Goal: Register for event/course

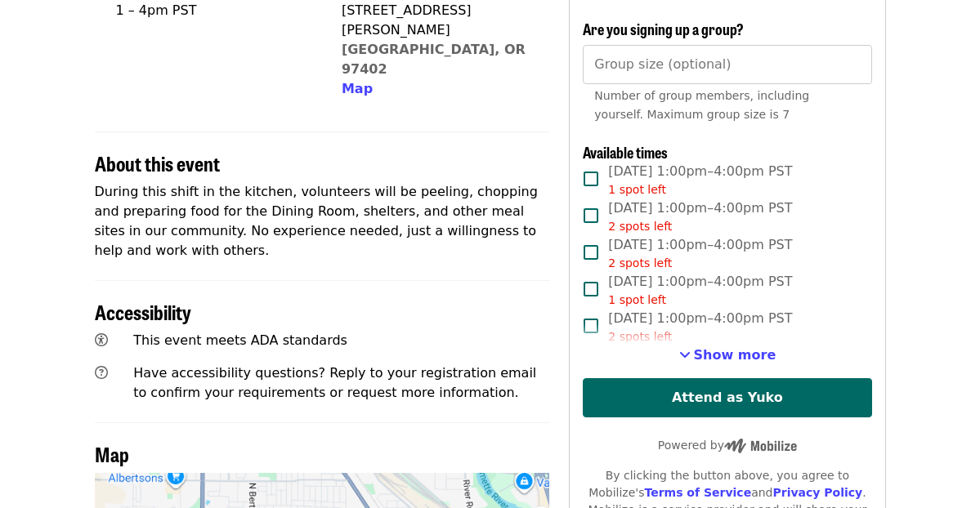
scroll to position [555, 0]
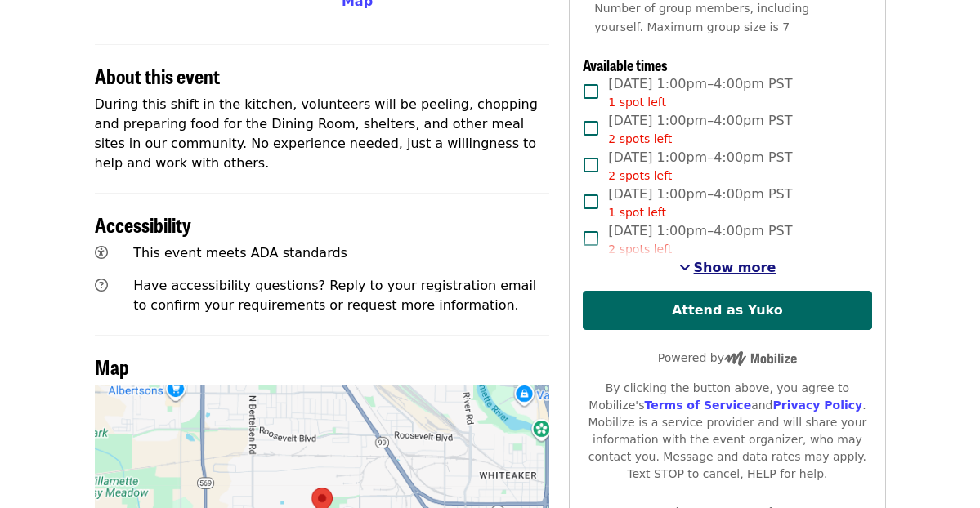
click at [720, 270] on span "Show more" at bounding box center [735, 268] width 83 height 16
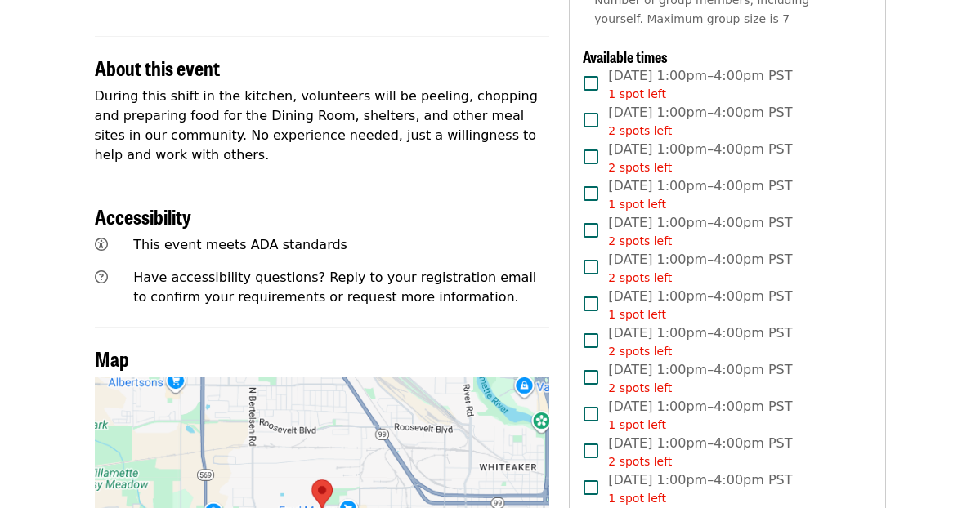
scroll to position [0, 0]
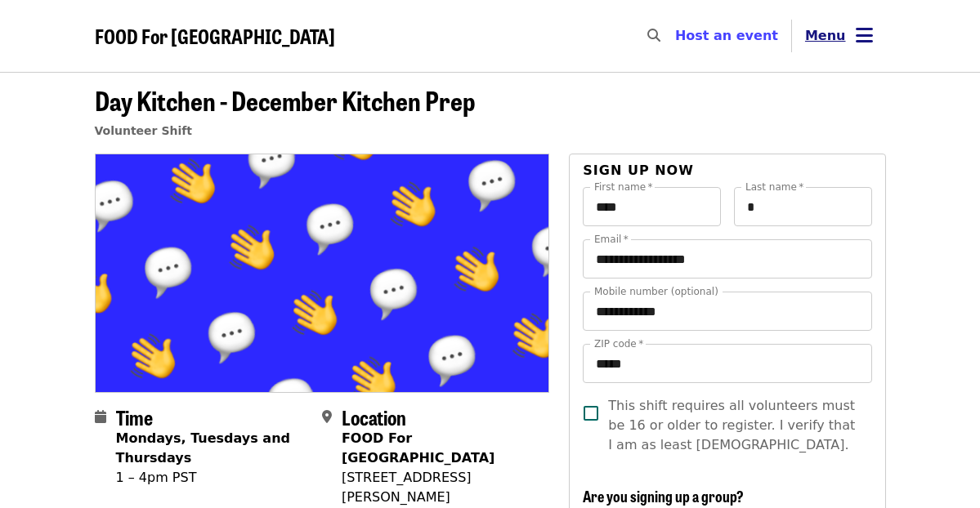
click at [816, 38] on span "Menu" at bounding box center [825, 36] width 41 height 16
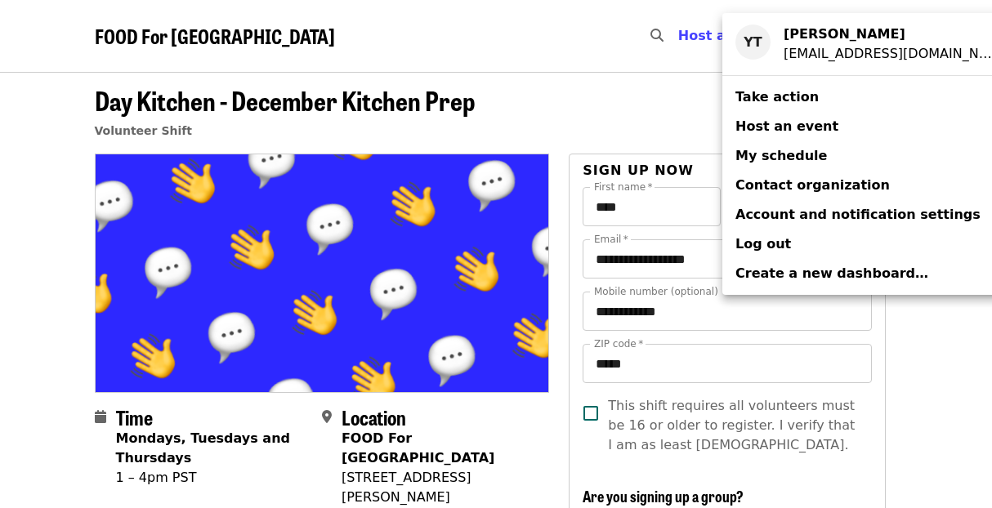
click at [676, 113] on div "Account menu" at bounding box center [496, 254] width 992 height 508
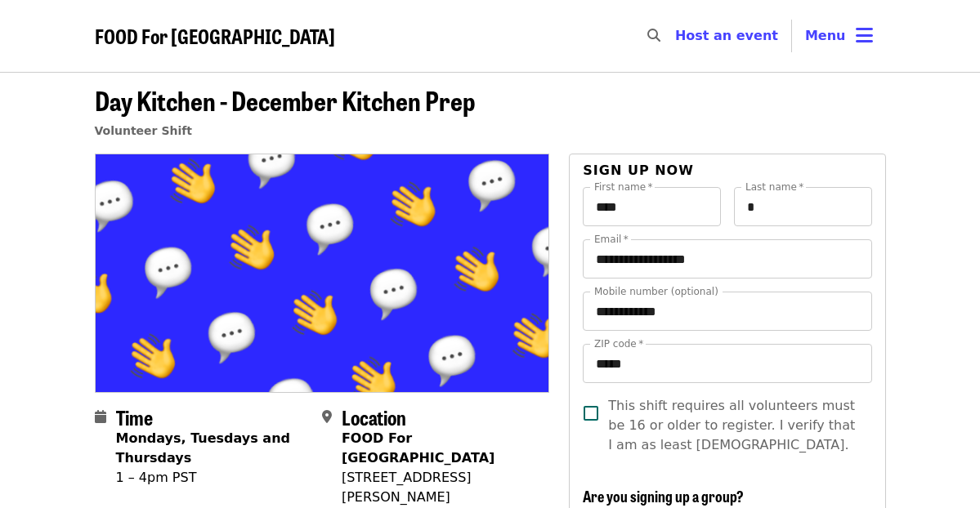
click at [272, 40] on nav "FOOD For [GEOGRAPHIC_DATA] Skip to content ​ Host an event Host Menu" at bounding box center [490, 36] width 817 height 72
click at [193, 43] on span "FOOD For [GEOGRAPHIC_DATA]" at bounding box center [215, 35] width 240 height 29
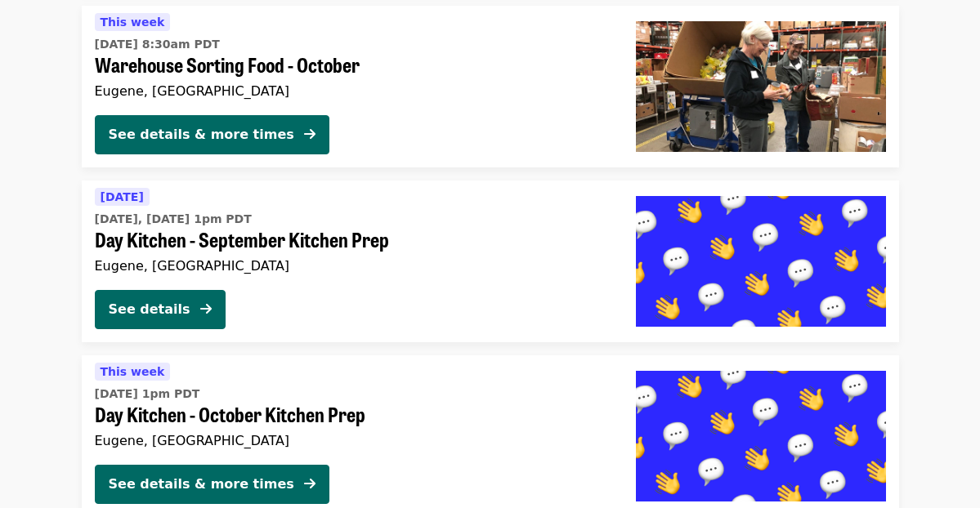
scroll to position [3795, 0]
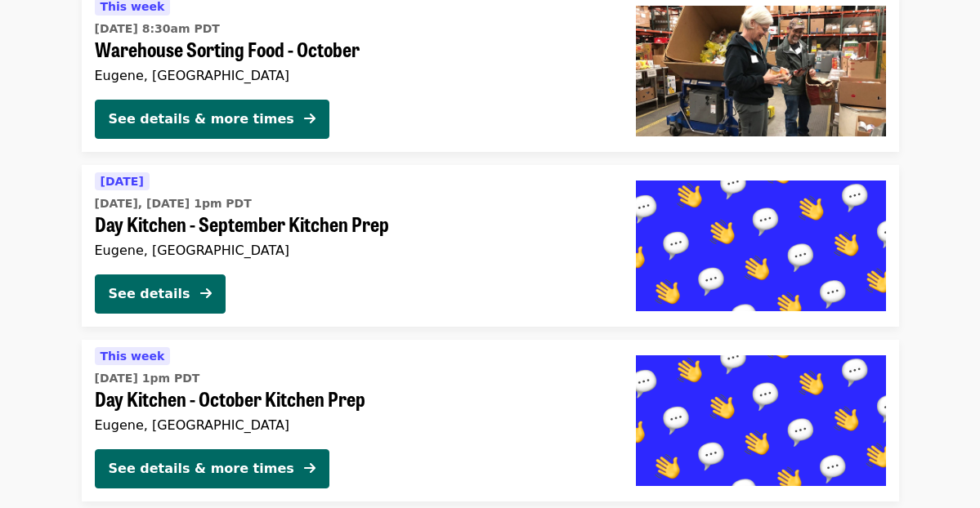
click at [207, 220] on span "Day Kitchen - September Kitchen Prep" at bounding box center [352, 224] width 515 height 24
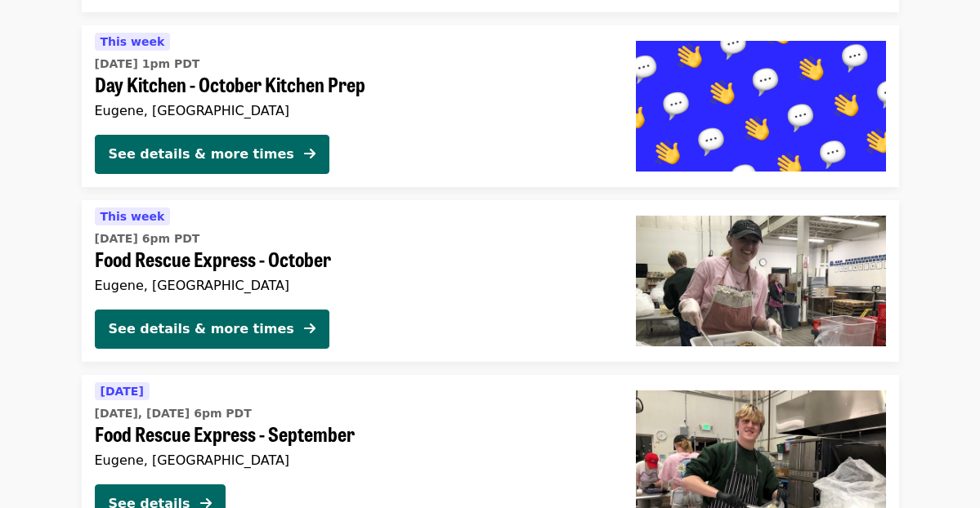
scroll to position [3835, 0]
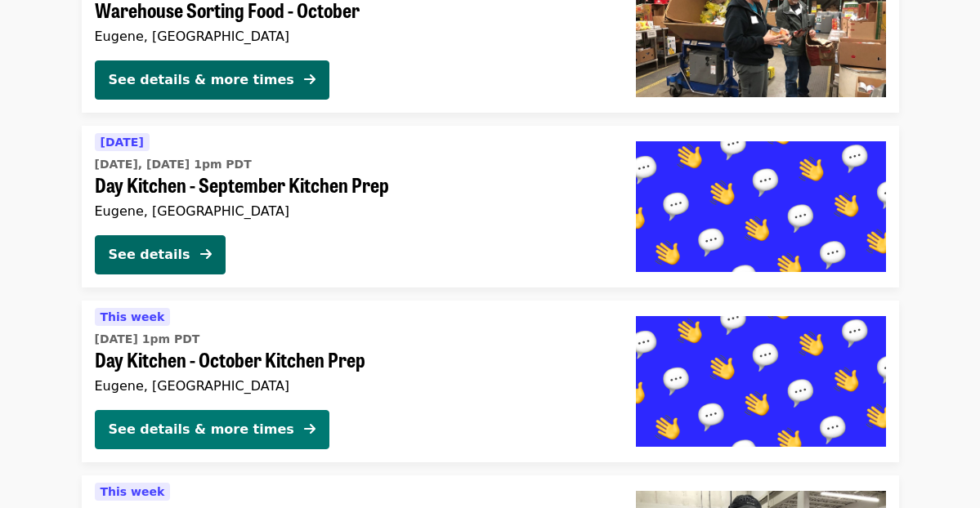
click at [199, 429] on div "See details & more times" at bounding box center [202, 430] width 186 height 20
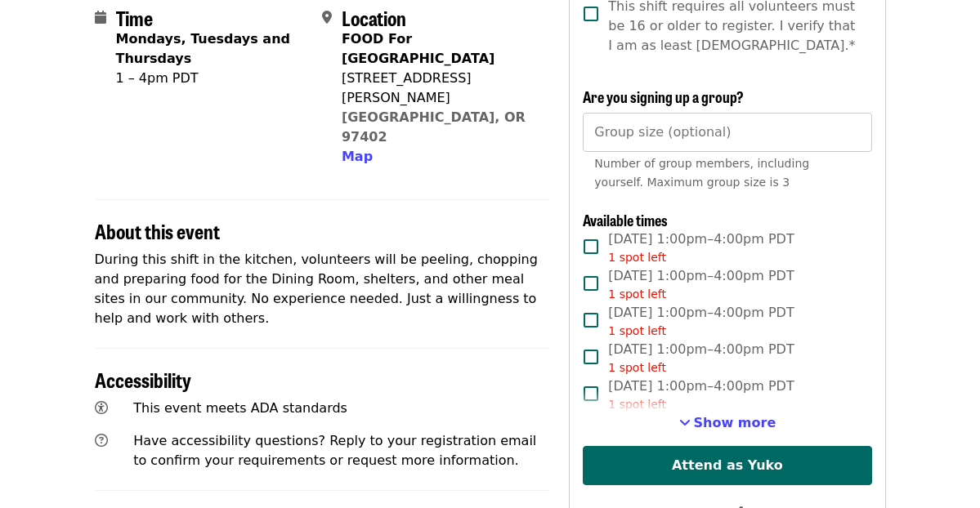
scroll to position [441, 0]
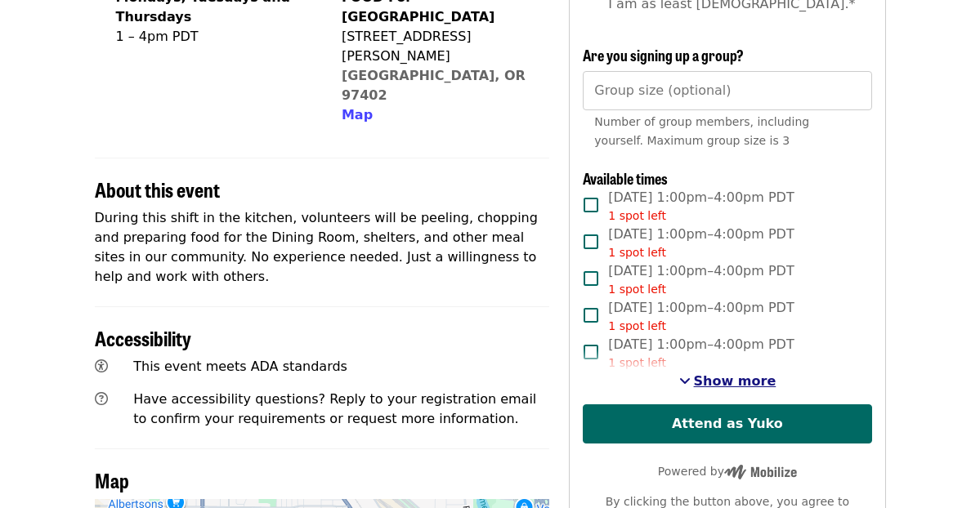
click at [726, 387] on span "Show more" at bounding box center [735, 381] width 83 height 16
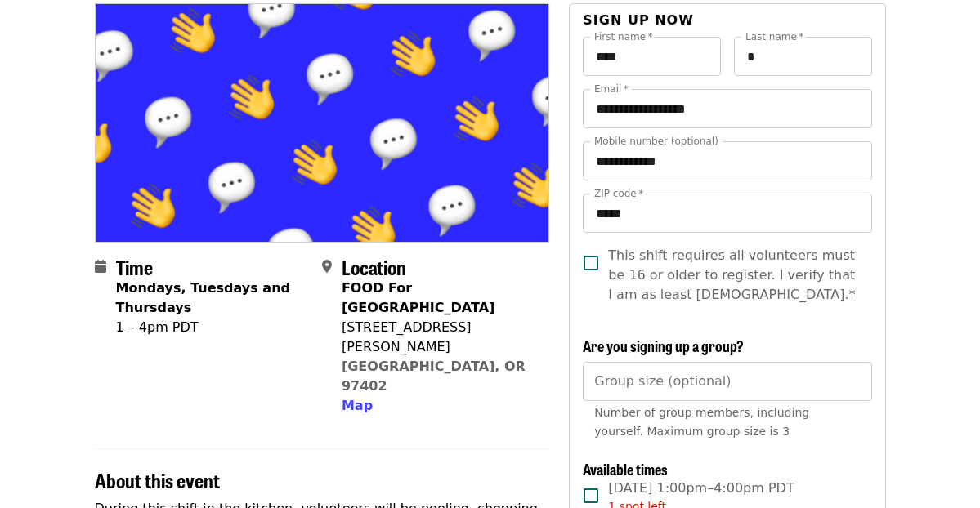
scroll to position [103, 0]
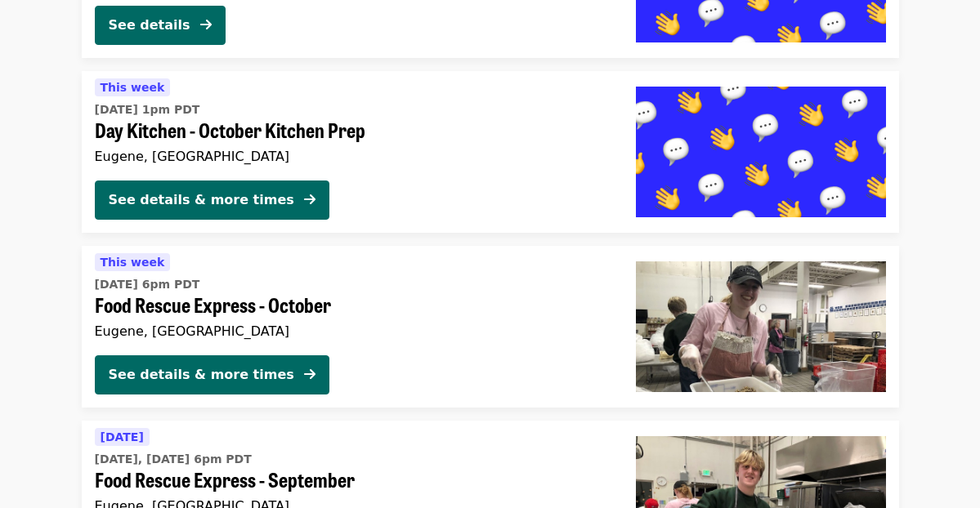
scroll to position [4081, 0]
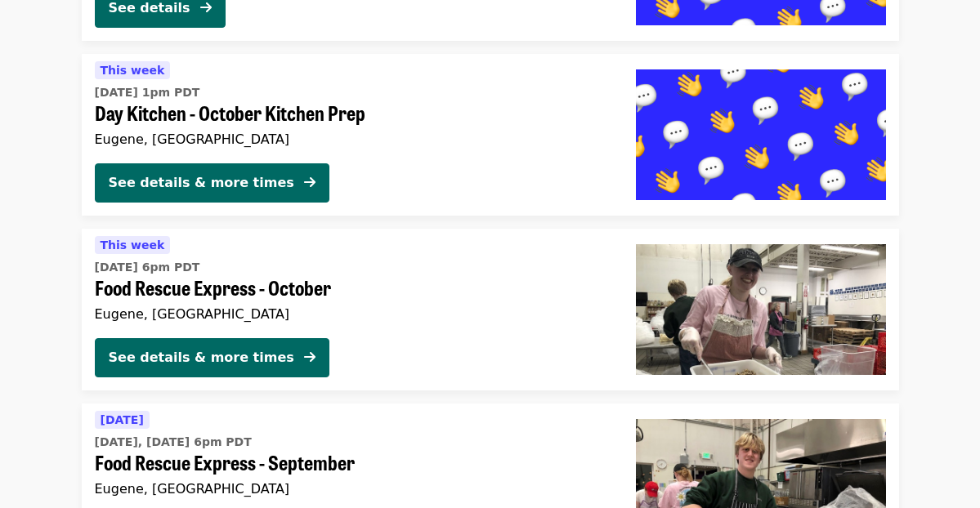
click at [212, 283] on span "Food Rescue Express - October" at bounding box center [352, 288] width 515 height 24
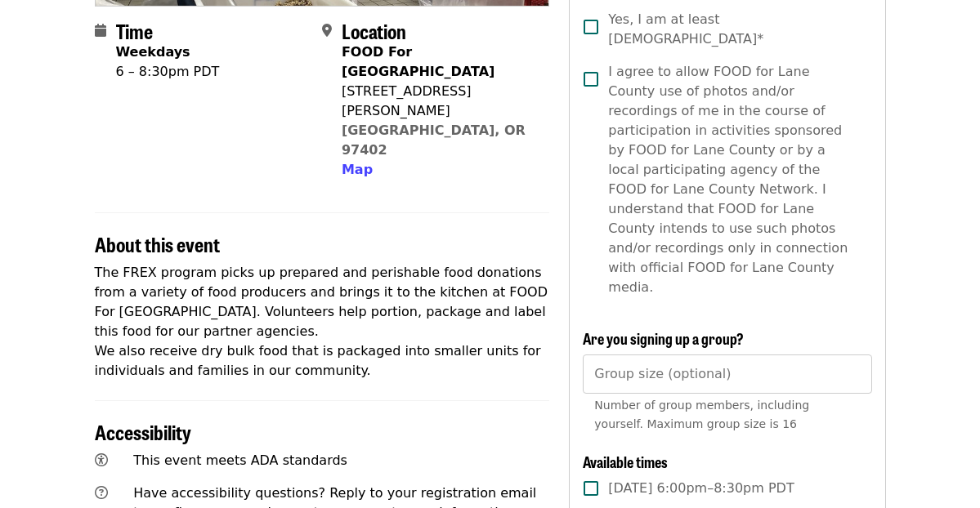
scroll to position [692, 0]
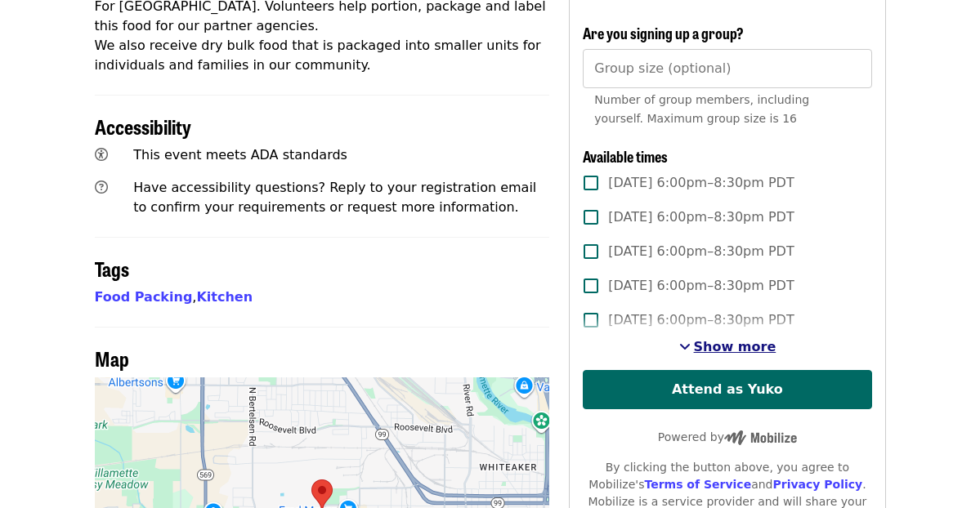
click at [727, 339] on span "Show more" at bounding box center [735, 347] width 83 height 16
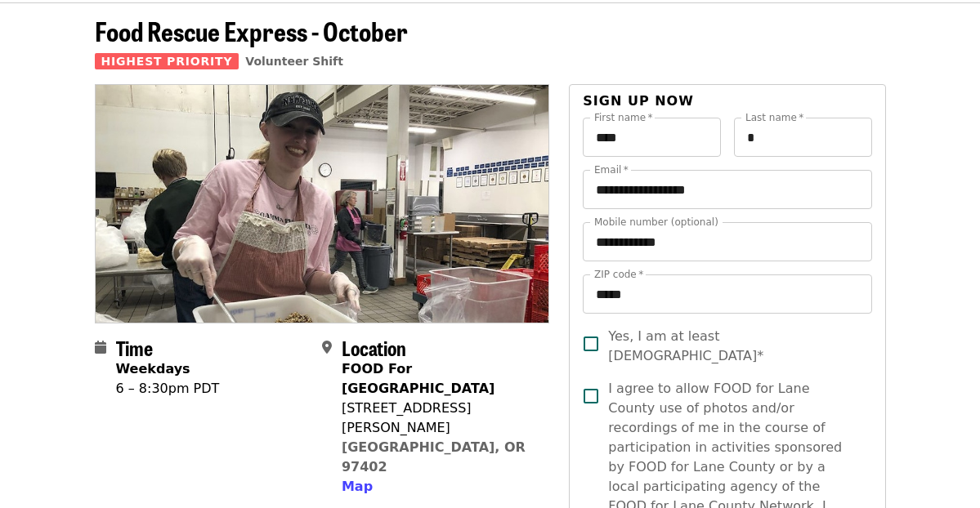
scroll to position [0, 0]
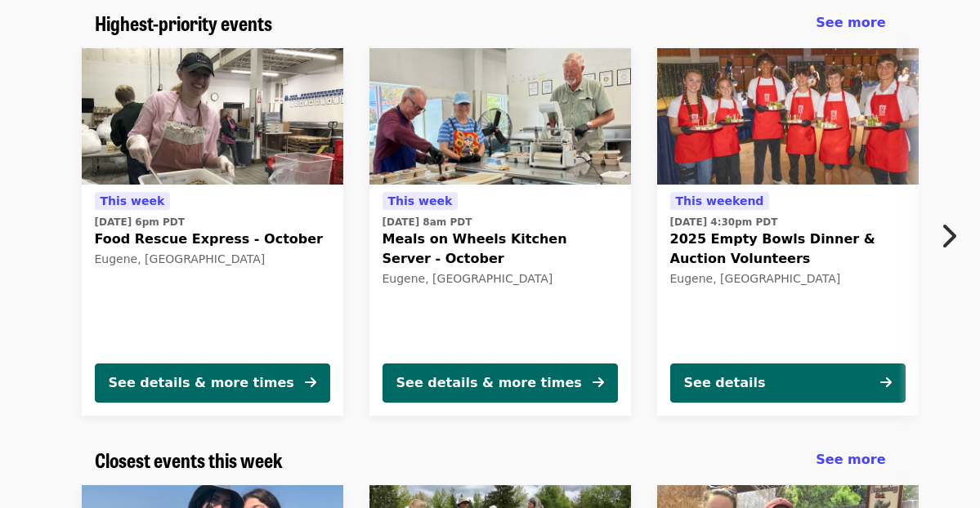
scroll to position [106, 0]
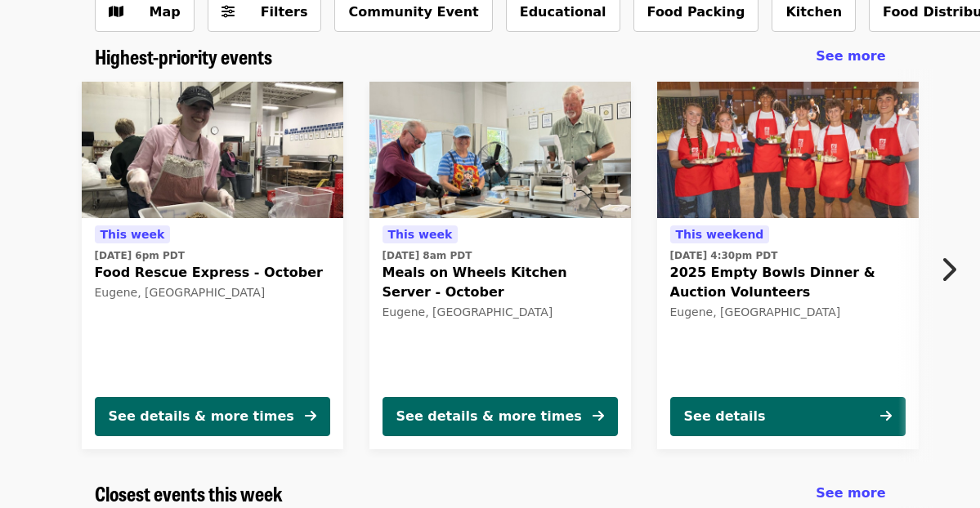
click at [776, 271] on span "2025 Empty Bowls Dinner & Auction Volunteers" at bounding box center [787, 282] width 235 height 39
